Goal: Task Accomplishment & Management: Manage account settings

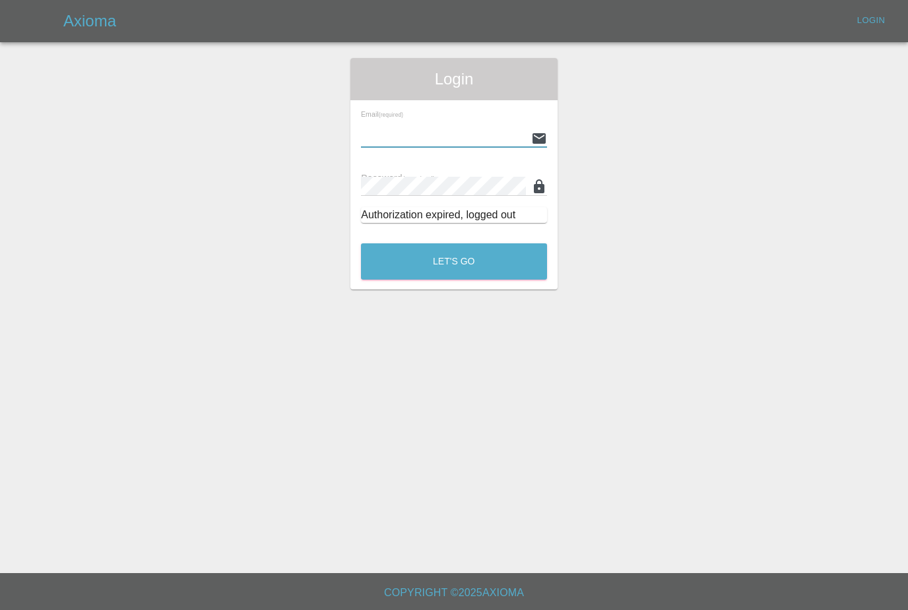
type input "[PERSON_NAME][EMAIL_ADDRESS][PERSON_NAME][DOMAIN_NAME]"
click at [454, 261] on button "Let's Go" at bounding box center [454, 261] width 186 height 36
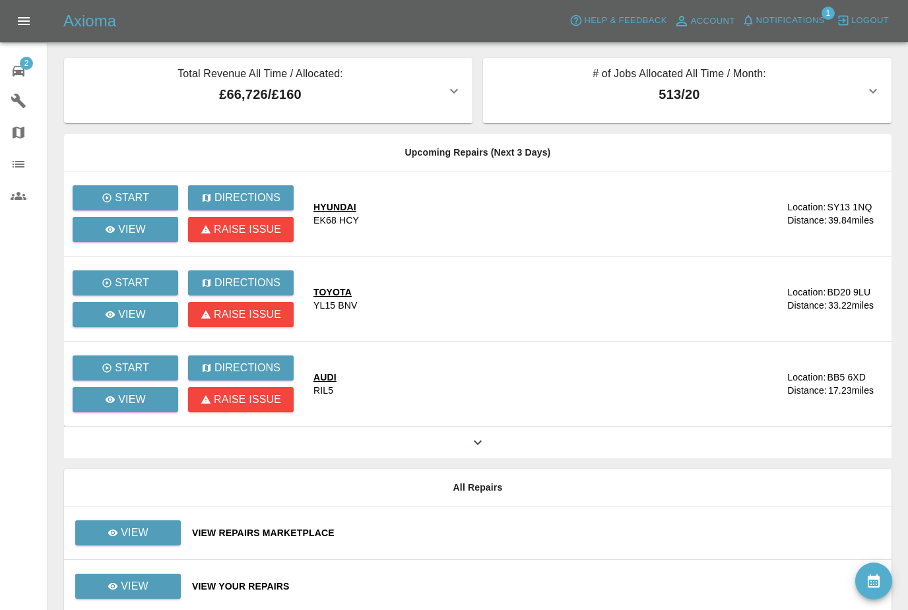
click at [793, 28] on button "Notifications" at bounding box center [783, 21] width 90 height 20
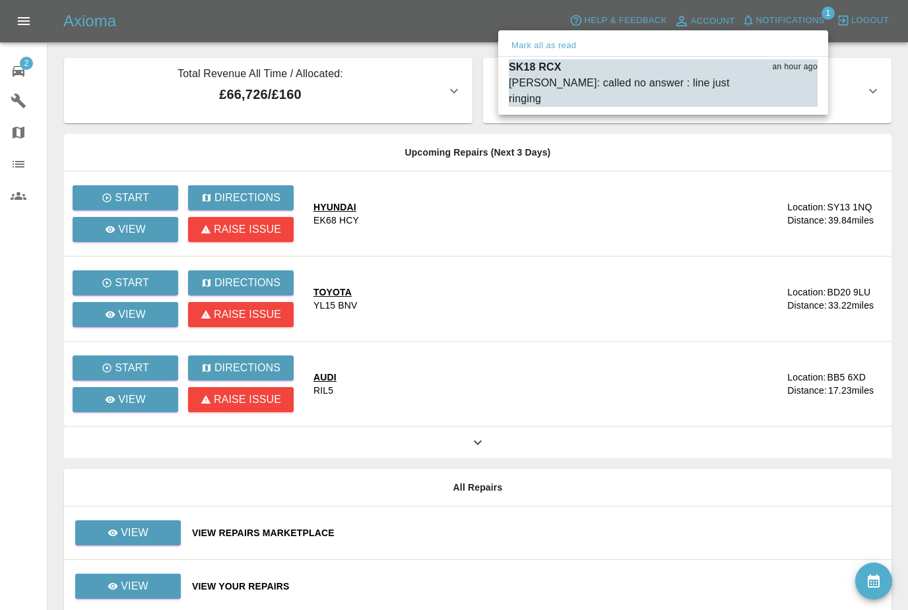
click at [731, 81] on span "[PERSON_NAME]: called no answer : line just ringing" at bounding box center [630, 91] width 243 height 32
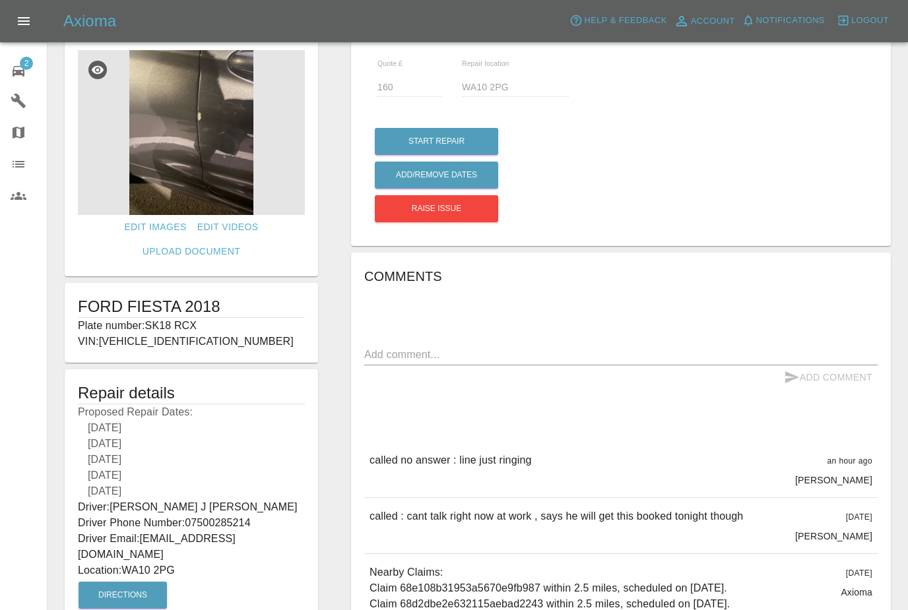
scroll to position [28, 0]
click at [21, 69] on icon at bounding box center [19, 71] width 16 height 16
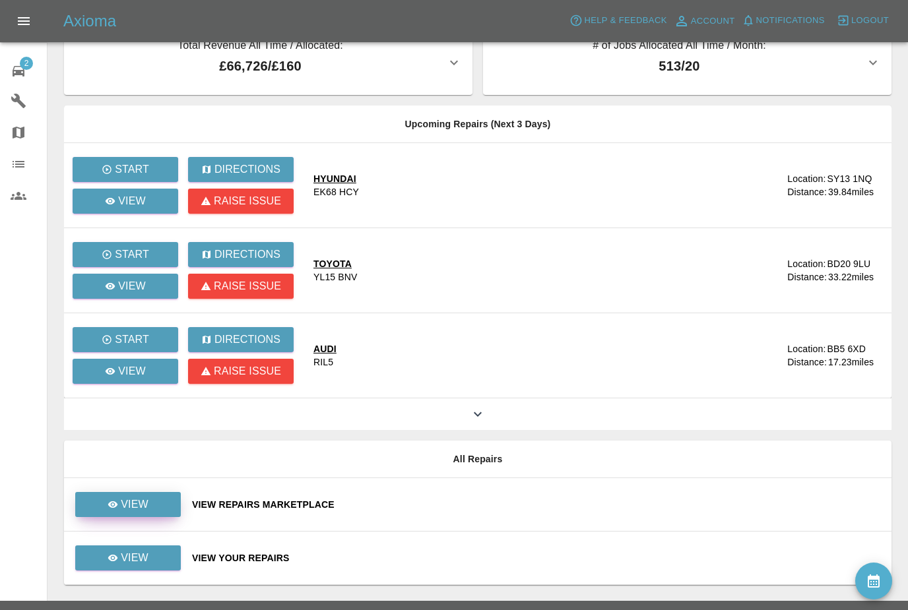
click at [123, 498] on p "View" at bounding box center [135, 505] width 28 height 16
